Goal: Task Accomplishment & Management: Manage account settings

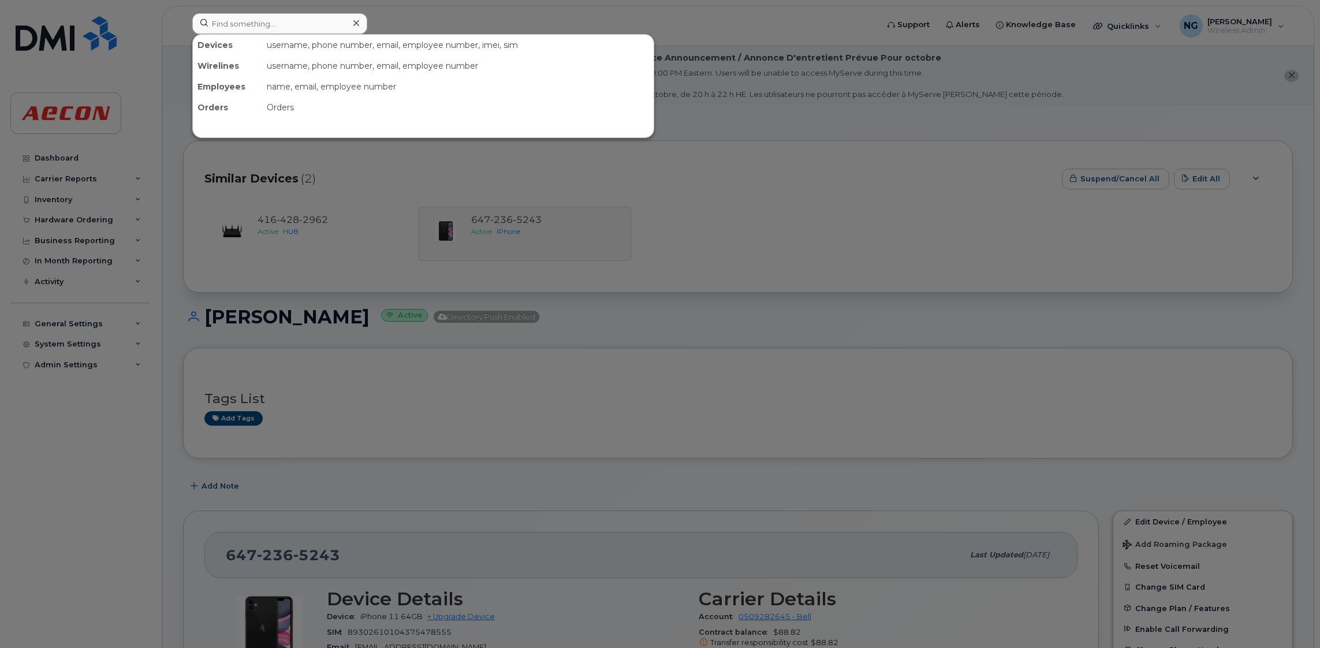
click at [290, 21] on input at bounding box center [279, 23] width 175 height 21
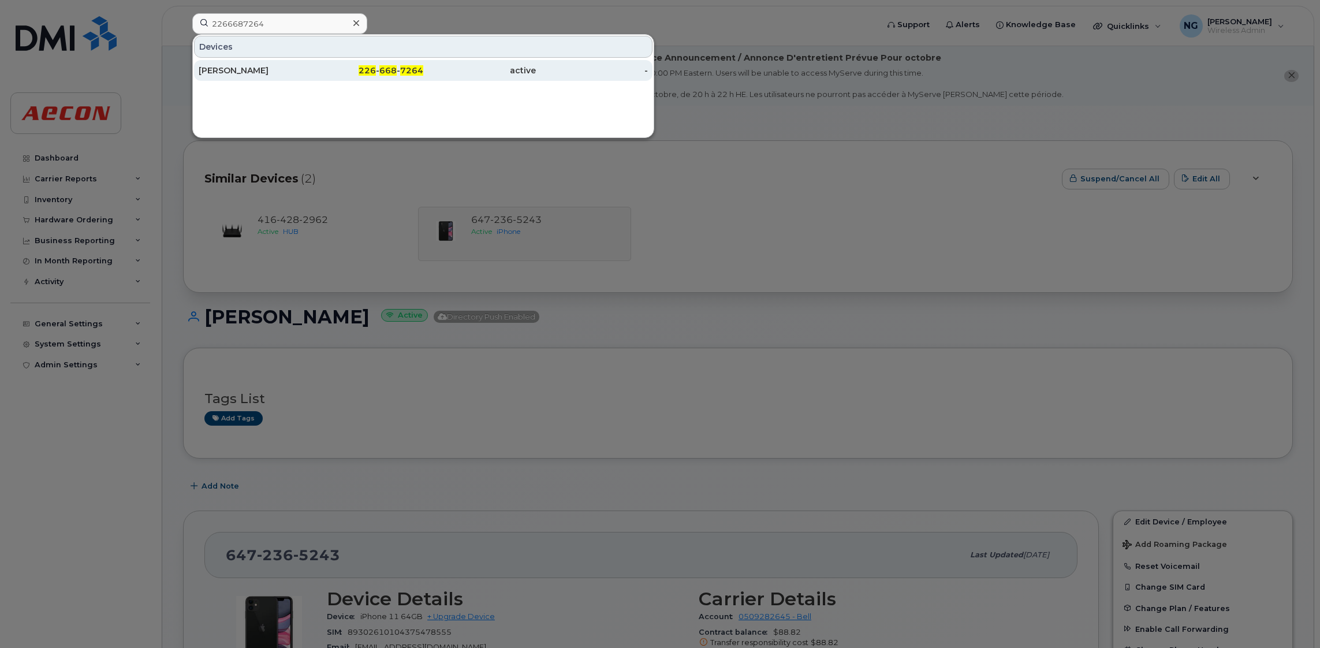
type input "2266687264"
click at [375, 77] on div "226 - 668 - 7264" at bounding box center [367, 70] width 113 height 21
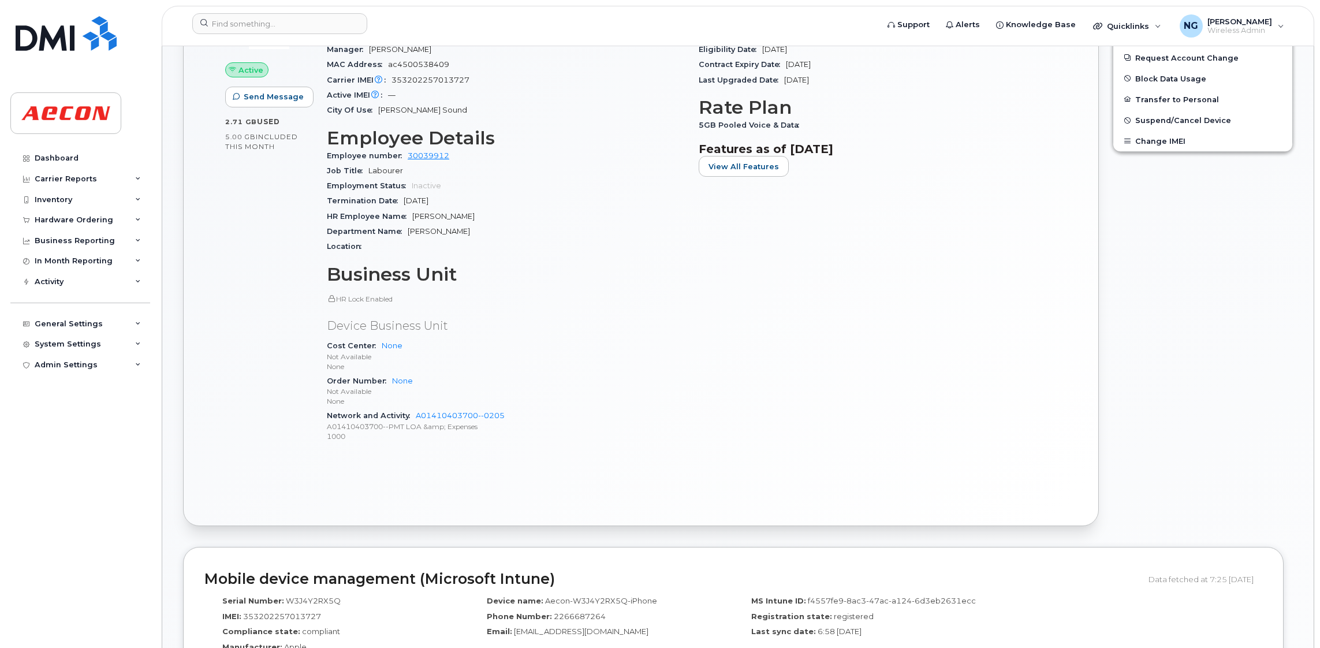
scroll to position [173, 0]
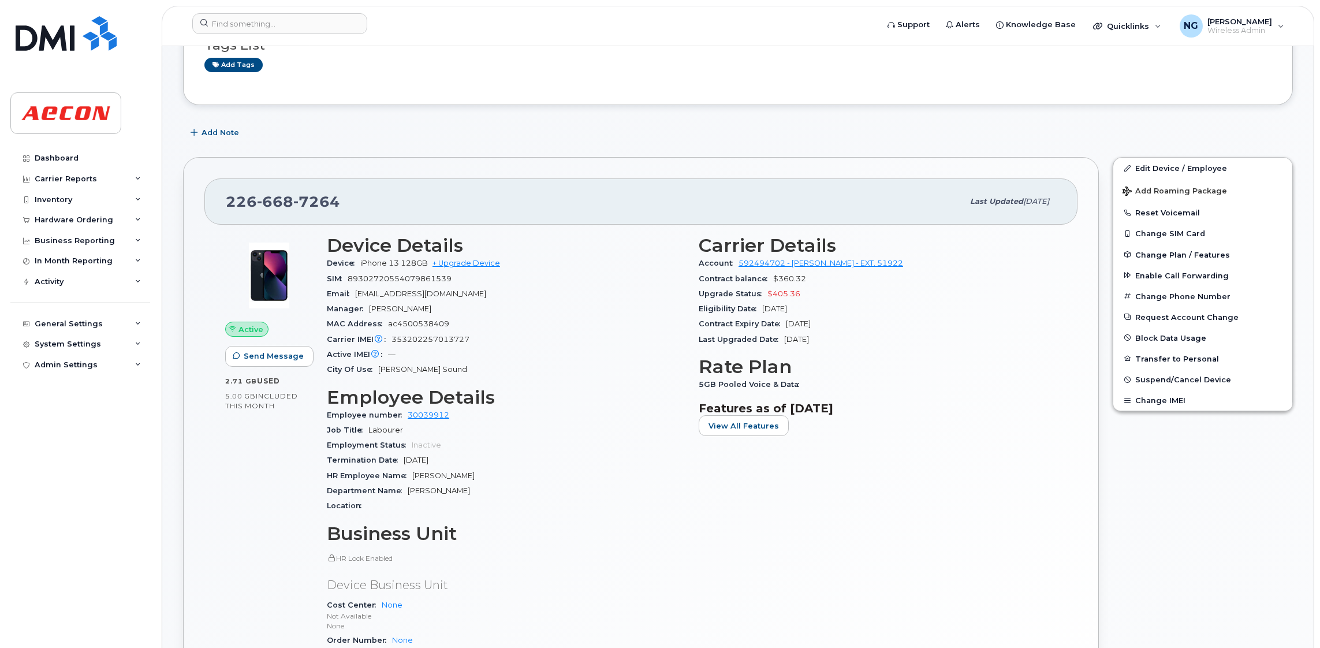
click at [933, 594] on div "Active Send Message 2.71 GB  used 5.00 GB  included this month Device Details D…" at bounding box center [640, 494] width 873 height 539
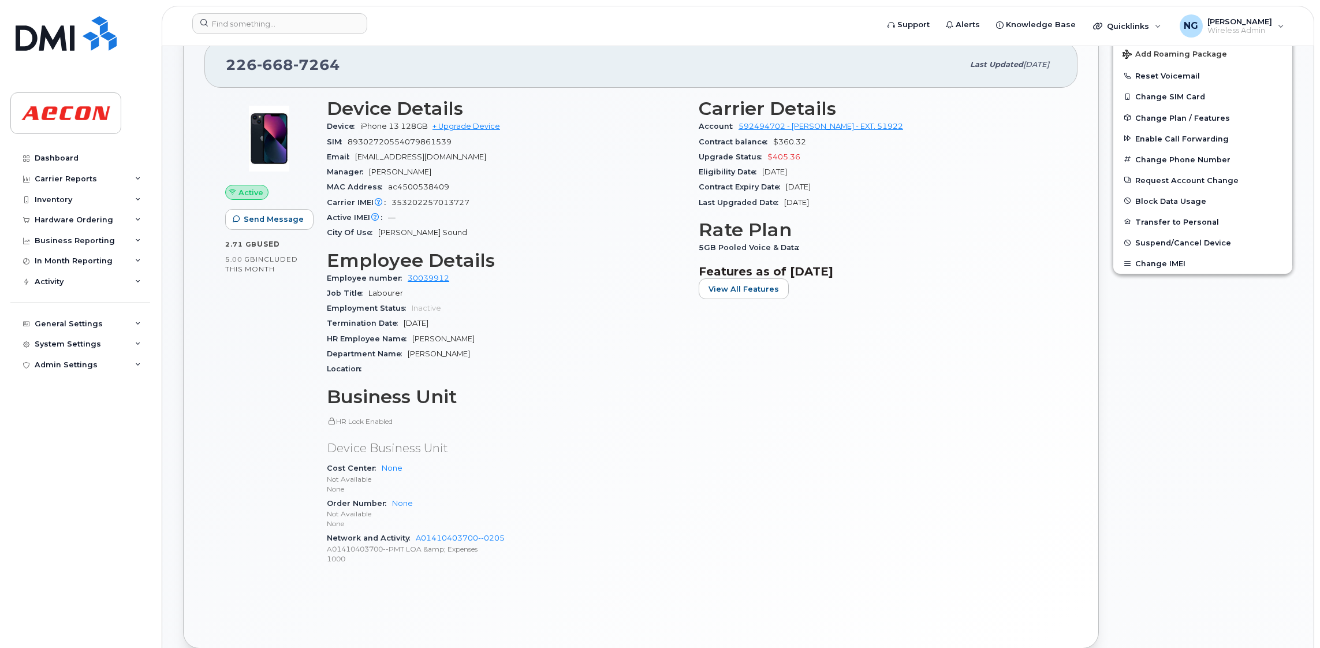
scroll to position [259, 0]
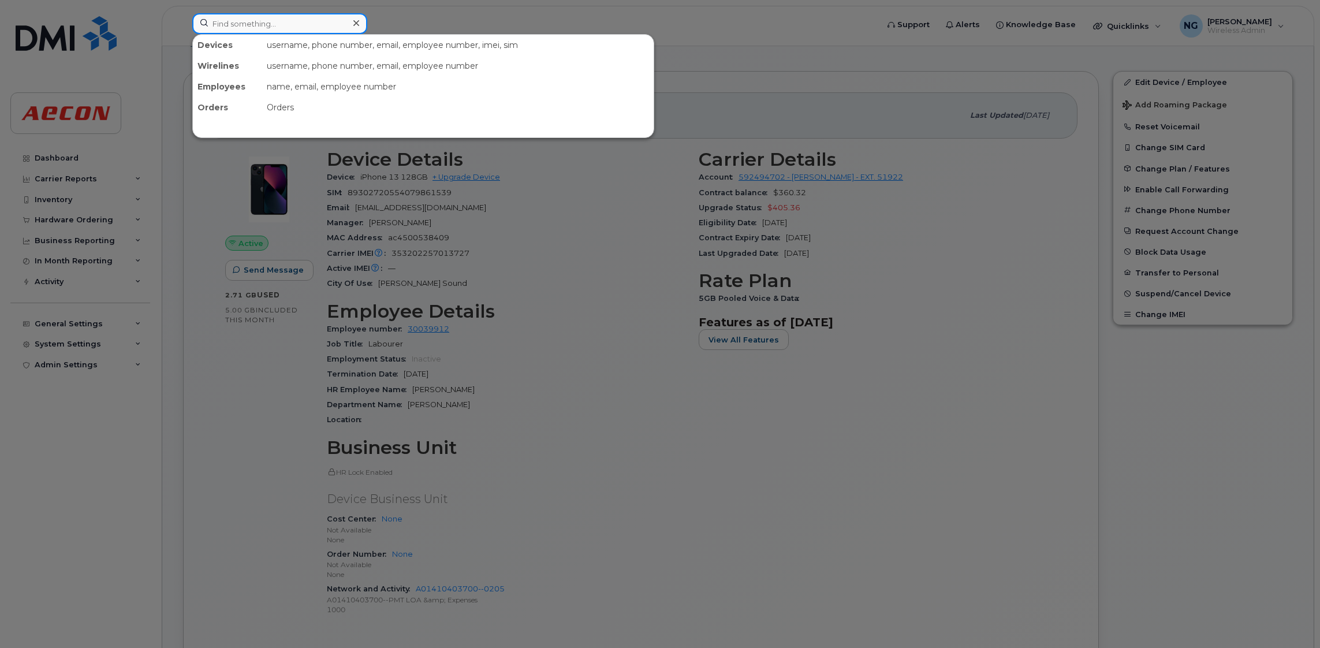
click at [281, 24] on input at bounding box center [279, 23] width 175 height 21
click at [956, 284] on div at bounding box center [660, 324] width 1320 height 648
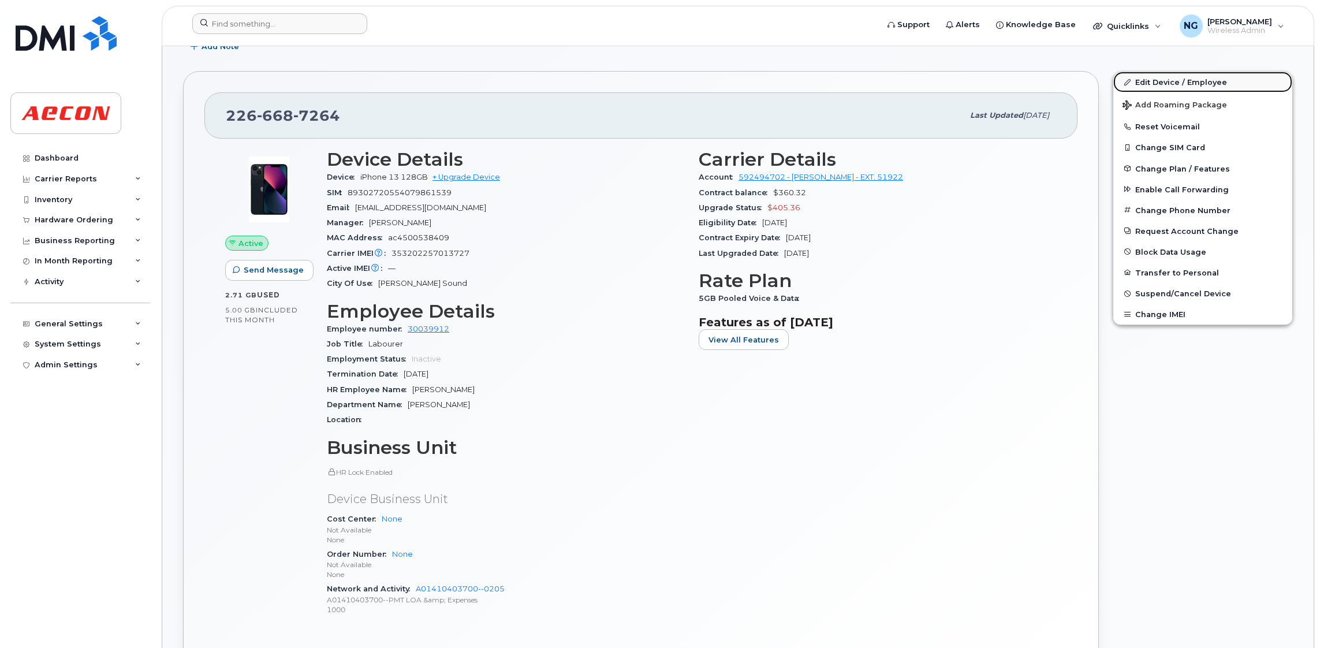
click at [1159, 77] on link "Edit Device / Employee" at bounding box center [1202, 82] width 179 height 21
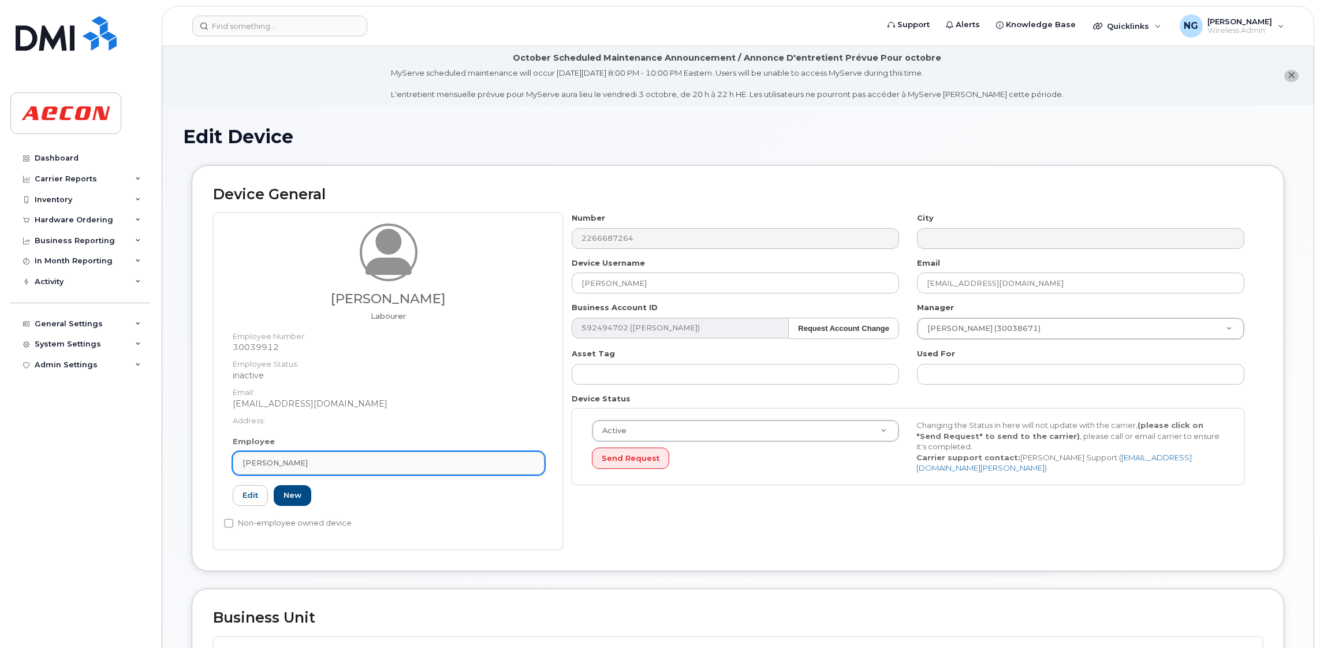
click at [337, 461] on div "[PERSON_NAME]" at bounding box center [389, 462] width 292 height 11
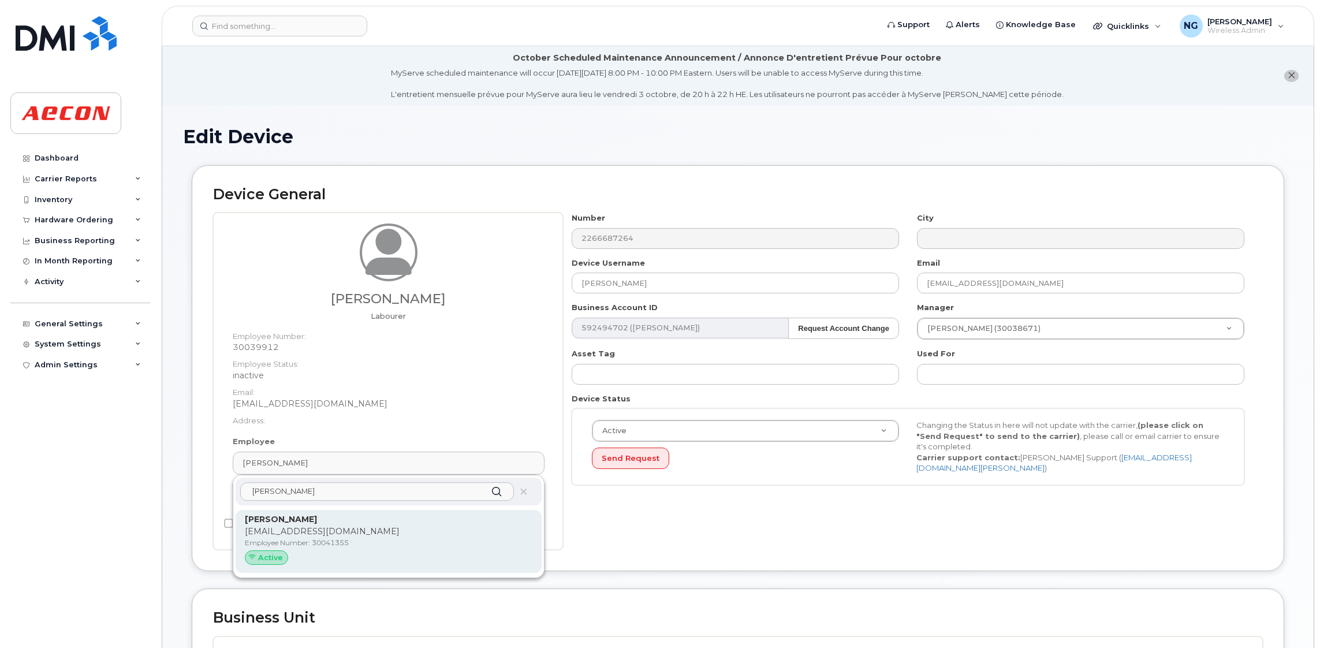
type input "[PERSON_NAME]"
click at [428, 534] on p "[EMAIL_ADDRESS][DOMAIN_NAME]" at bounding box center [389, 531] width 288 height 12
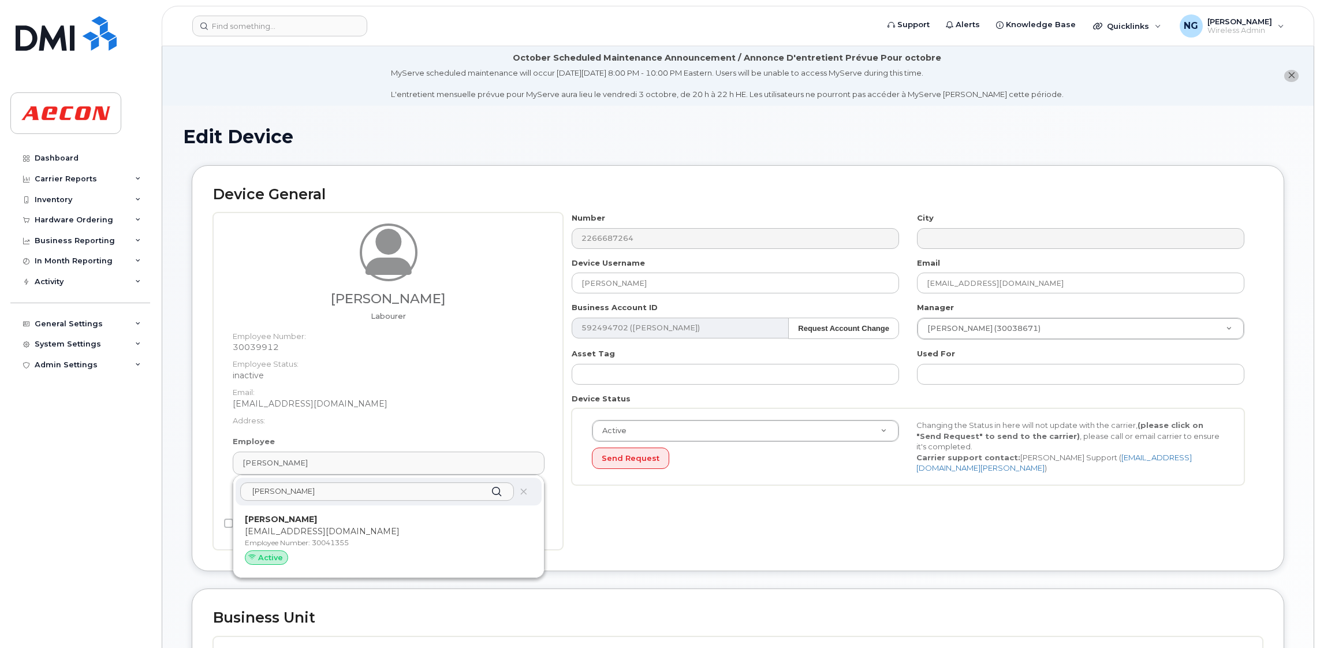
type input "30041355"
type input "[PERSON_NAME]"
type input "[EMAIL_ADDRESS][DOMAIN_NAME]"
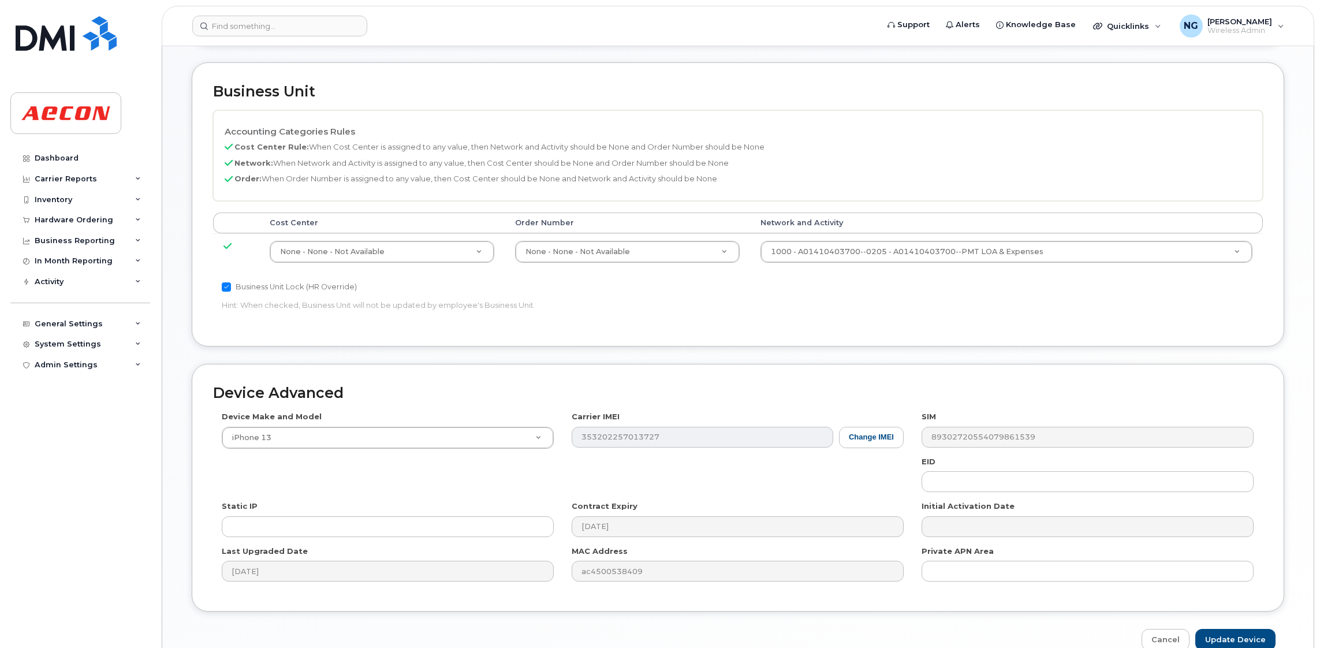
scroll to position [564, 0]
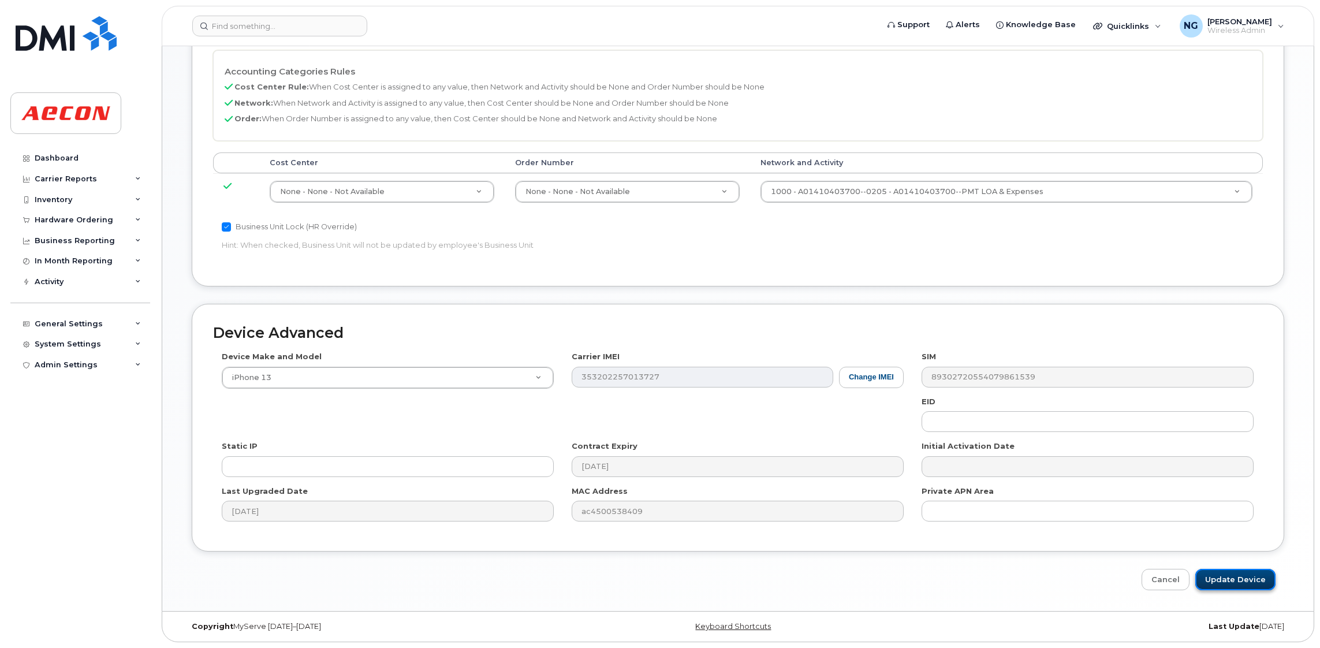
click at [1237, 578] on input "Update Device" at bounding box center [1235, 579] width 80 height 21
type input "Saving..."
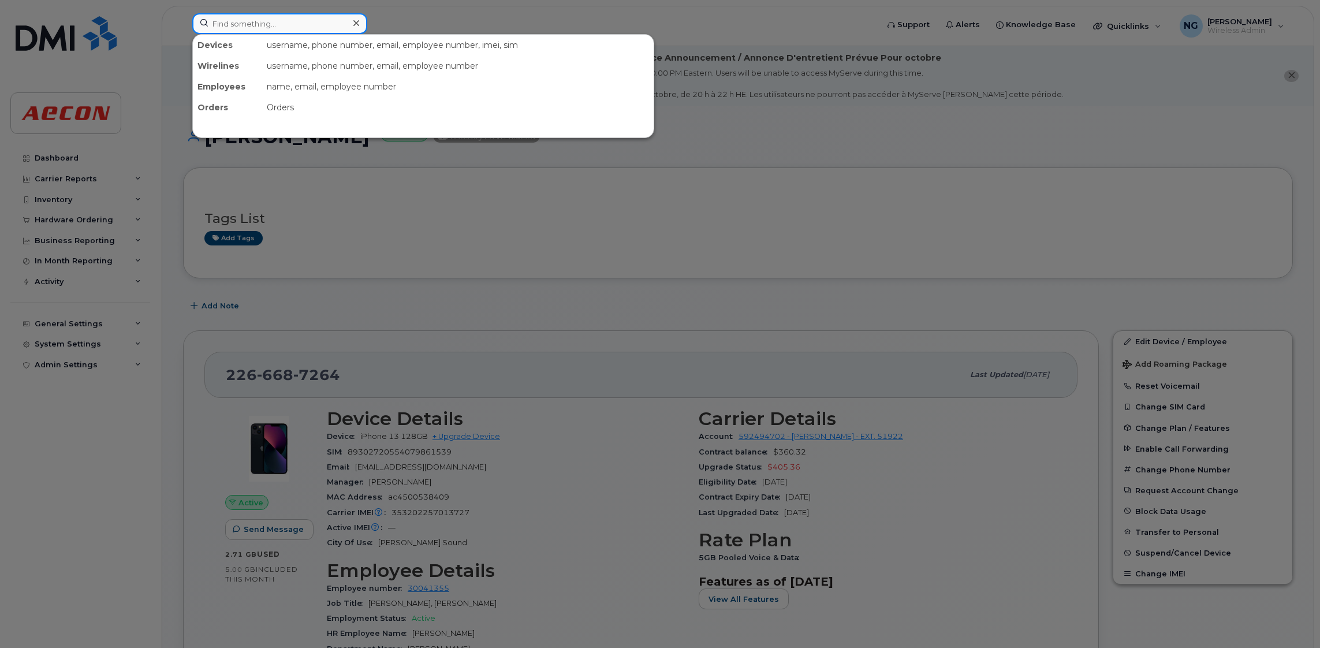
click at [303, 21] on input at bounding box center [279, 23] width 175 height 21
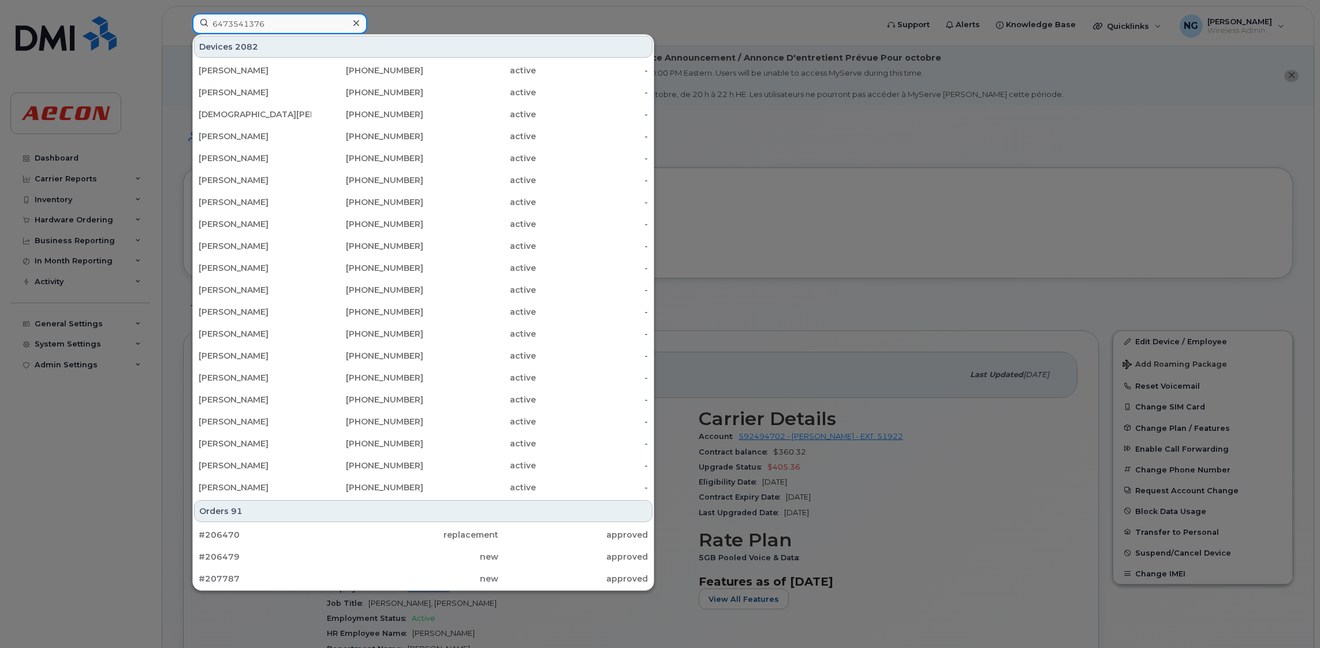
type input "6473541376"
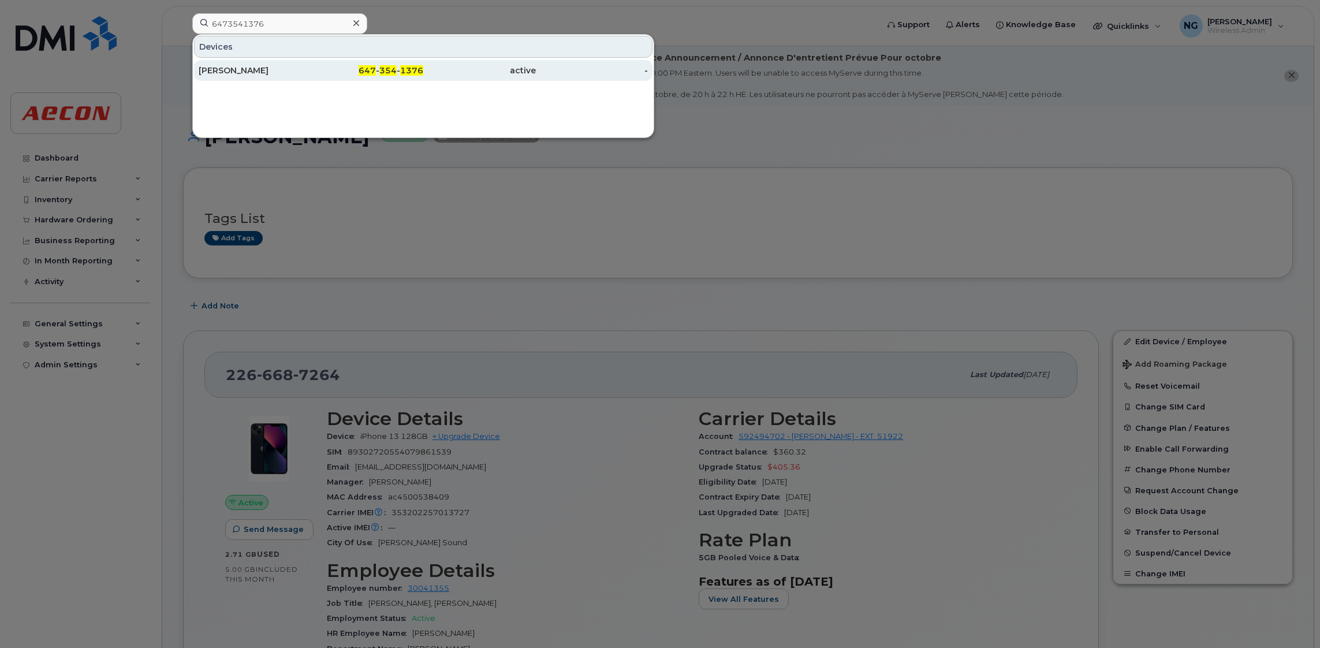
click at [206, 61] on div "Danny Benfeito" at bounding box center [255, 70] width 113 height 21
